Goal: Register for event/course

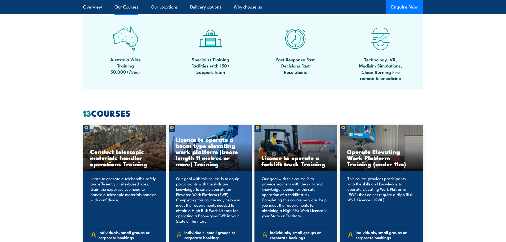
scroll to position [398, 0]
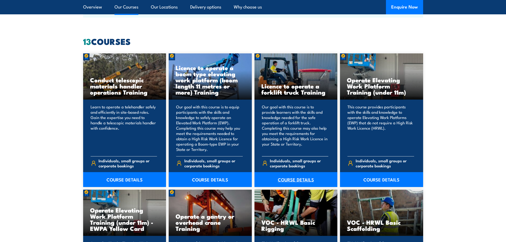
click at [305, 181] on link "COURSE DETAILS" at bounding box center [295, 179] width 83 height 15
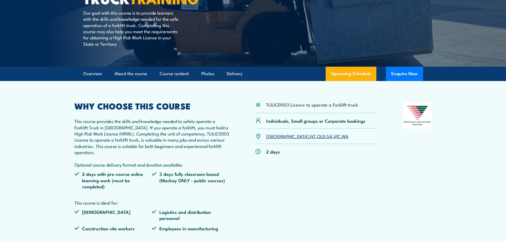
scroll to position [53, 0]
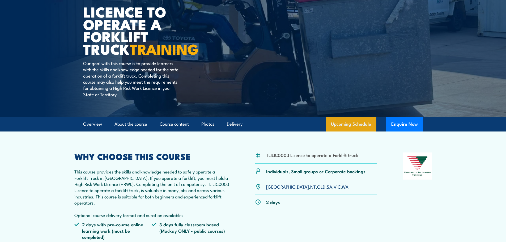
click at [358, 124] on link "Upcoming Schedule" at bounding box center [351, 124] width 51 height 14
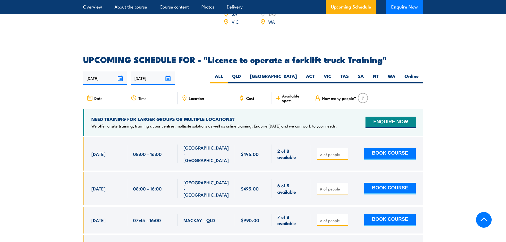
scroll to position [836, 0]
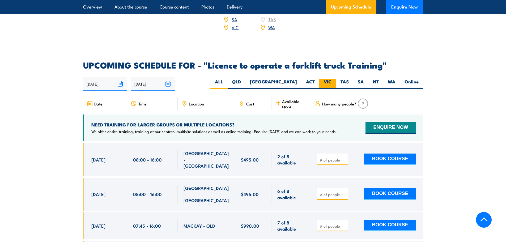
click at [330, 79] on label "VIC" at bounding box center [327, 84] width 17 height 10
click at [332, 79] on input "VIC" at bounding box center [333, 80] width 3 height 3
radio input "true"
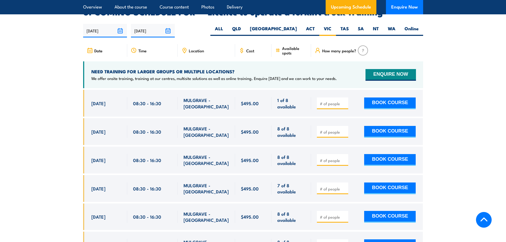
scroll to position [916, 0]
